Goal: Task Accomplishment & Management: Manage account settings

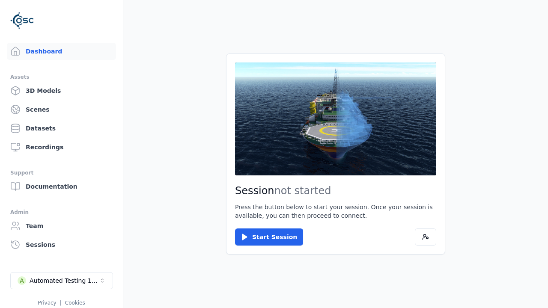
click at [62, 281] on div "Automated Testing 1 - Playwright" at bounding box center [64, 281] width 69 height 9
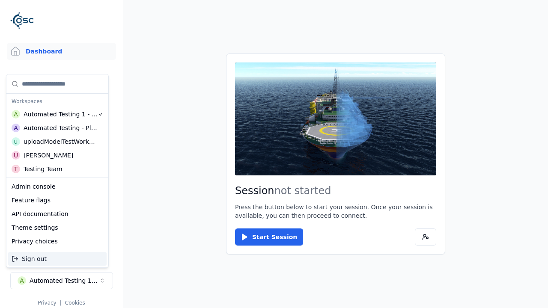
click at [58, 142] on div "uploadModelTestWorkspace" at bounding box center [61, 141] width 74 height 9
click at [274, 154] on html "Support Dashboard Assets 3D Models Scenes Datasets Recordings Support Documenta…" at bounding box center [274, 154] width 548 height 308
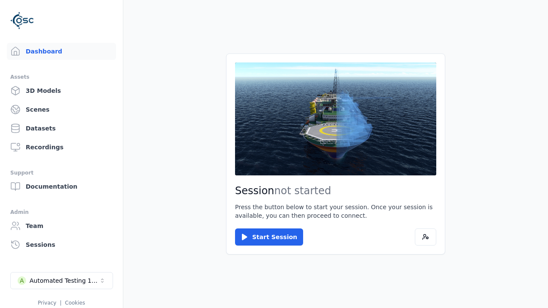
click at [61, 91] on link "3D Models" at bounding box center [61, 90] width 109 height 17
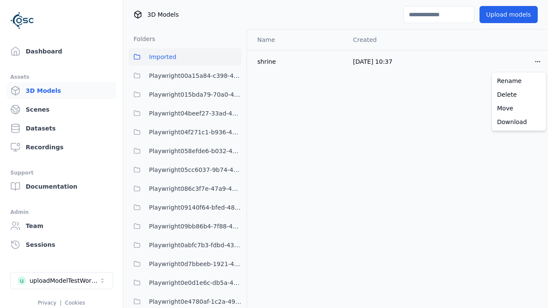
click at [538, 61] on html "Support Dashboard Assets 3D Models Scenes Datasets Recordings Support Documenta…" at bounding box center [274, 154] width 548 height 308
click at [519, 95] on div "Delete" at bounding box center [519, 95] width 51 height 14
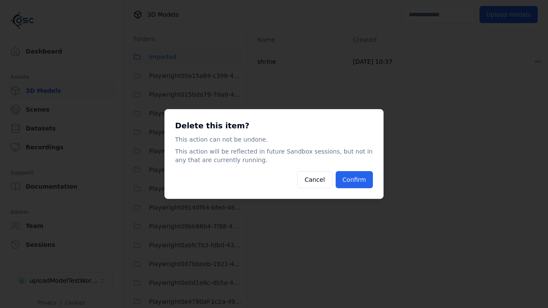
click at [354, 180] on button "Confirm" at bounding box center [354, 179] width 37 height 17
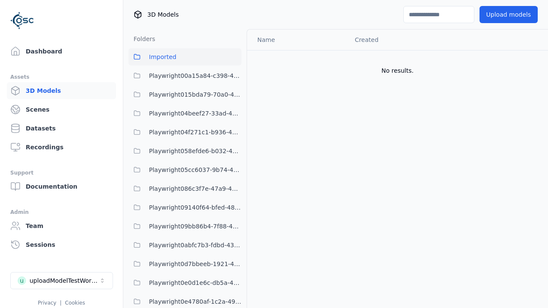
click at [508, 15] on button "Upload models" at bounding box center [508, 14] width 58 height 17
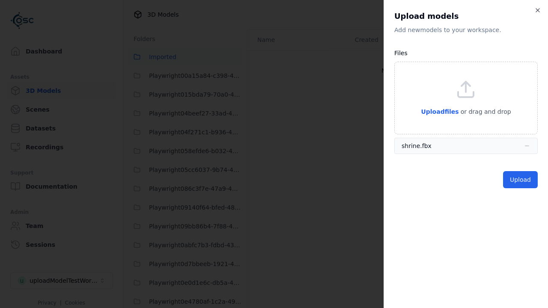
click at [520, 180] on button "Upload" at bounding box center [520, 179] width 35 height 17
